Goal: Task Accomplishment & Management: Manage account settings

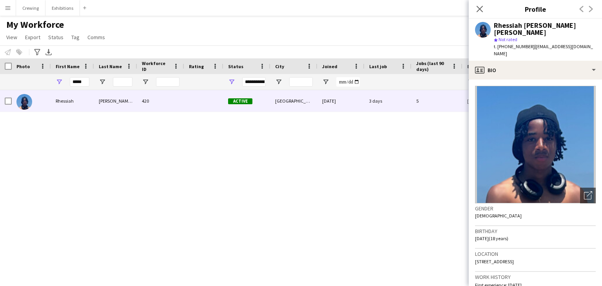
scroll to position [193, 0]
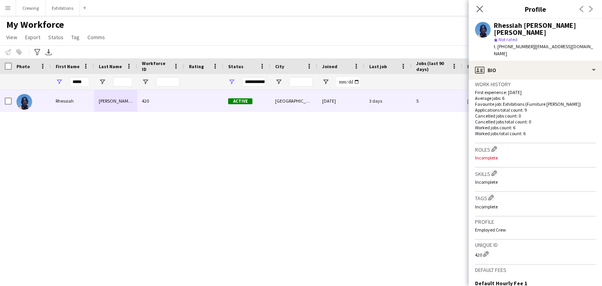
click at [6, 11] on button "Menu" at bounding box center [8, 8] width 16 height 16
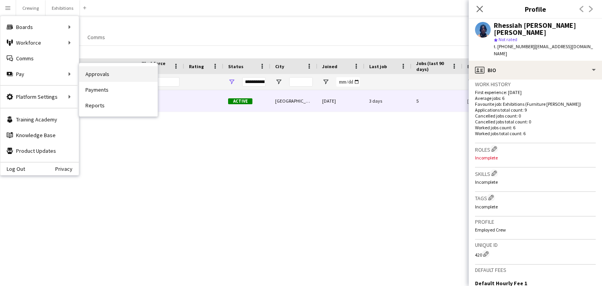
click at [103, 72] on link "Approvals" at bounding box center [118, 74] width 78 height 16
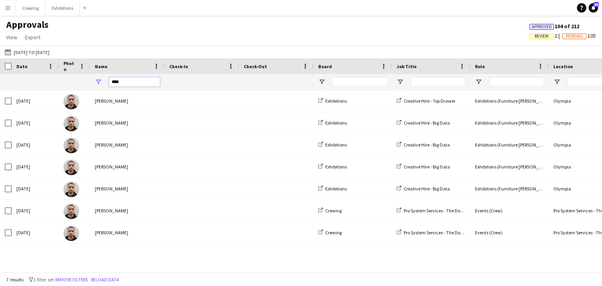
click at [133, 80] on input "****" at bounding box center [134, 81] width 51 height 9
type input "*"
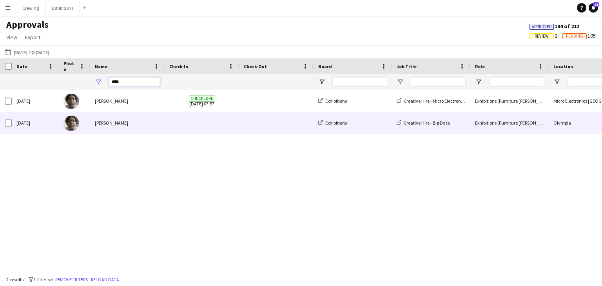
type input "****"
click at [124, 122] on div "[PERSON_NAME]" at bounding box center [127, 123] width 74 height 22
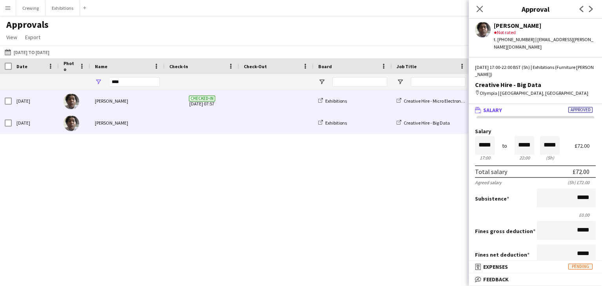
click at [147, 102] on div "[PERSON_NAME]" at bounding box center [127, 101] width 74 height 22
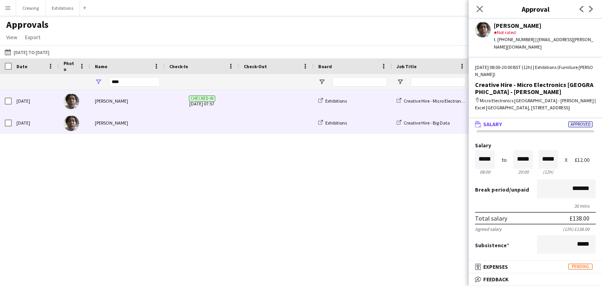
click at [139, 131] on div "[PERSON_NAME]" at bounding box center [127, 123] width 74 height 22
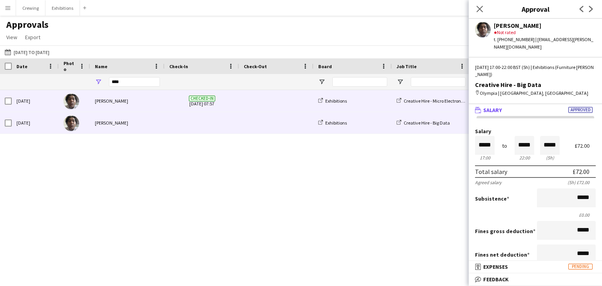
click at [116, 105] on div "[PERSON_NAME]" at bounding box center [127, 101] width 74 height 22
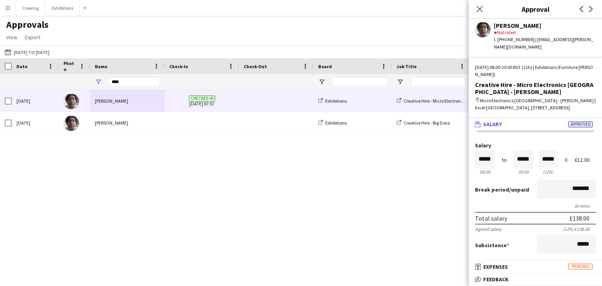
click at [8, 11] on app-icon "Menu" at bounding box center [8, 8] width 6 height 6
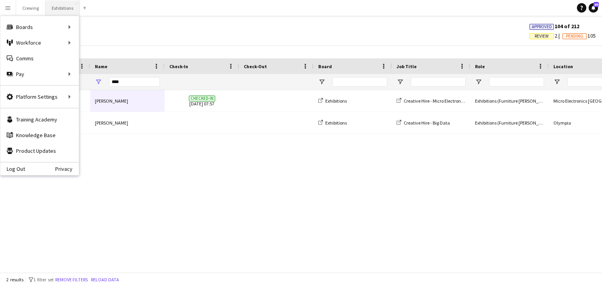
click at [58, 7] on button "Exhibitions Close" at bounding box center [62, 7] width 35 height 15
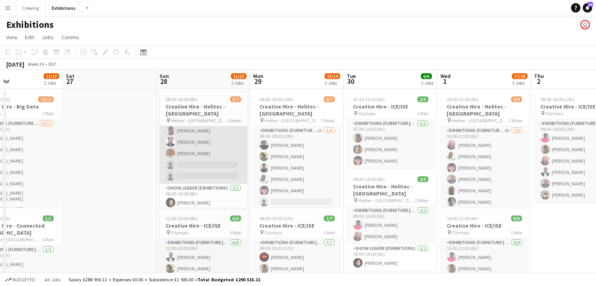
click at [219, 178] on app-card-role "Exhibitions (Furniture [PERSON_NAME]) 1I 1A [DATE] 08:00-16:00 (8h) [PERSON_NAM…" at bounding box center [204, 141] width 88 height 86
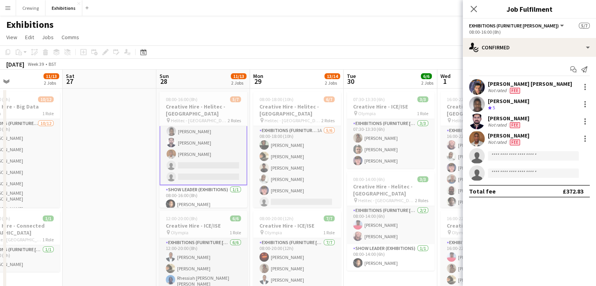
scroll to position [29, 0]
click at [136, 175] on app-date-cell at bounding box center [110, 248] width 94 height 319
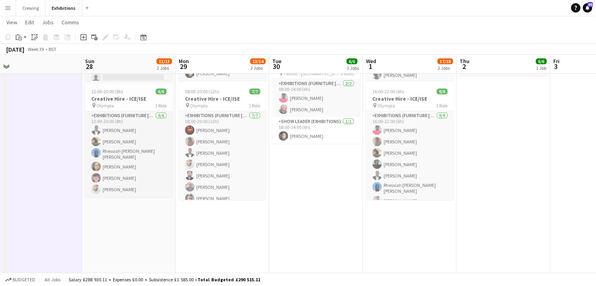
scroll to position [6, 0]
click at [9, 12] on button "Menu" at bounding box center [8, 8] width 16 height 16
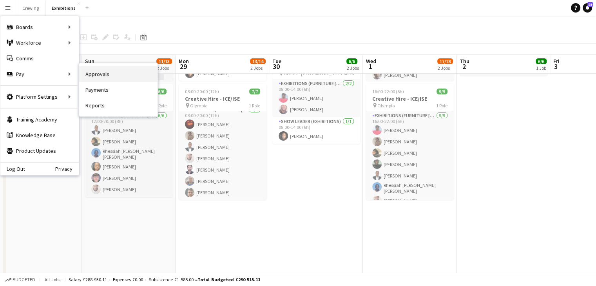
click at [110, 74] on link "Approvals" at bounding box center [118, 74] width 78 height 16
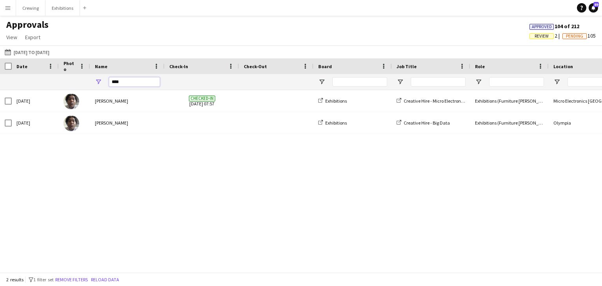
click at [140, 80] on input "****" at bounding box center [134, 81] width 51 height 9
type input "*"
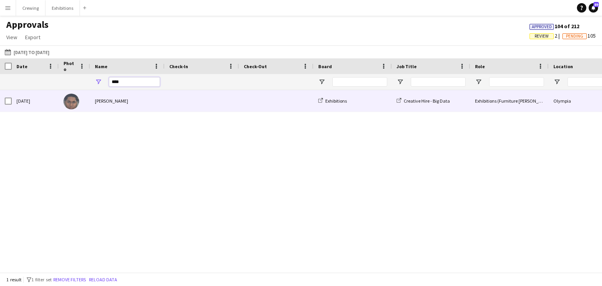
type input "****"
click at [161, 100] on div "[PERSON_NAME]" at bounding box center [127, 101] width 74 height 22
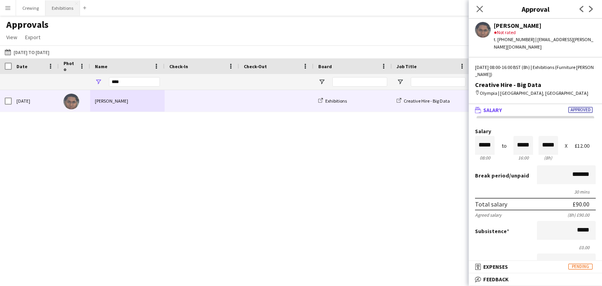
click at [63, 11] on button "Exhibitions Close" at bounding box center [62, 7] width 35 height 15
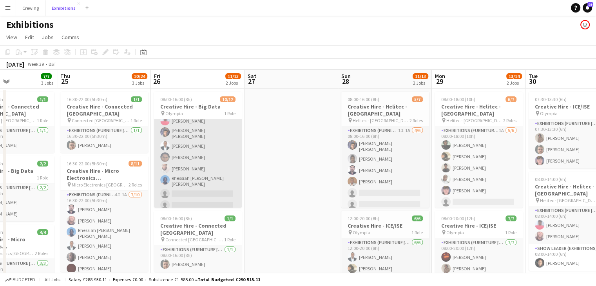
scroll to position [63, 0]
click at [182, 155] on app-card-role "Exhibitions (Furniture [PERSON_NAME]) [DATE] 08:00-16:00 (8h) [PERSON_NAME] [PE…" at bounding box center [198, 134] width 88 height 156
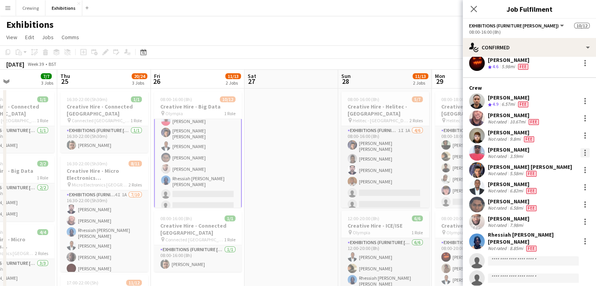
scroll to position [34, 0]
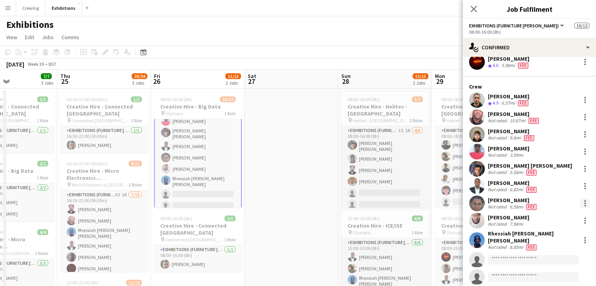
click at [581, 200] on div at bounding box center [585, 203] width 9 height 9
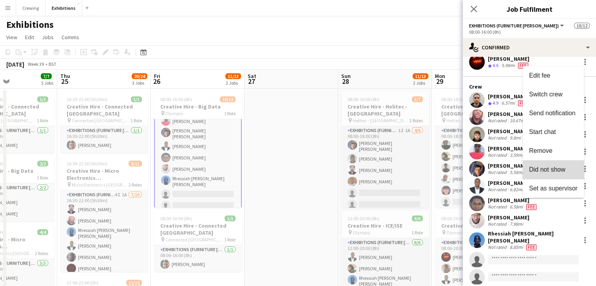
click at [559, 172] on span "Did not show" at bounding box center [547, 169] width 36 height 7
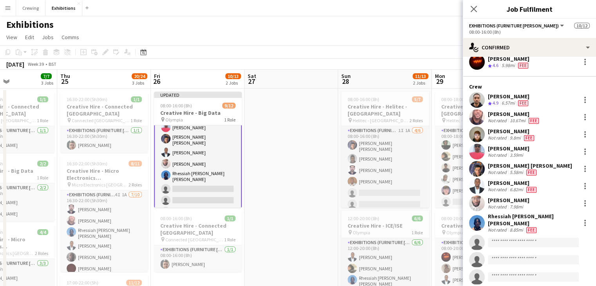
click at [300, 169] on app-date-cell at bounding box center [292, 248] width 94 height 319
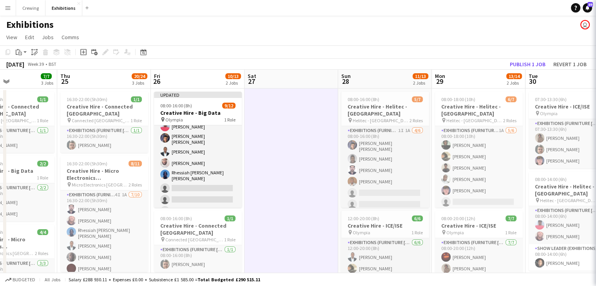
scroll to position [63, 0]
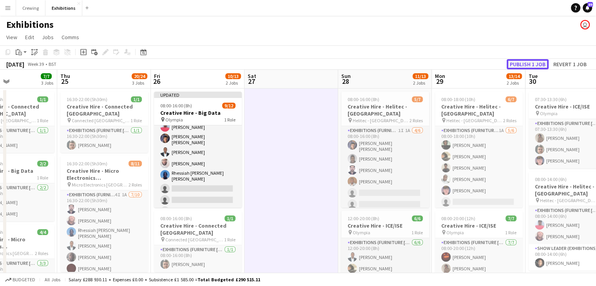
click at [517, 65] on button "Publish 1 job" at bounding box center [528, 64] width 42 height 10
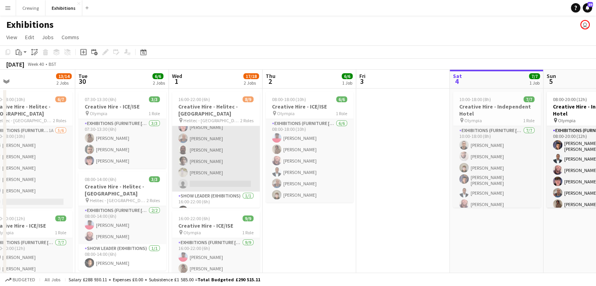
scroll to position [41, 0]
